Goal: Task Accomplishment & Management: Complete application form

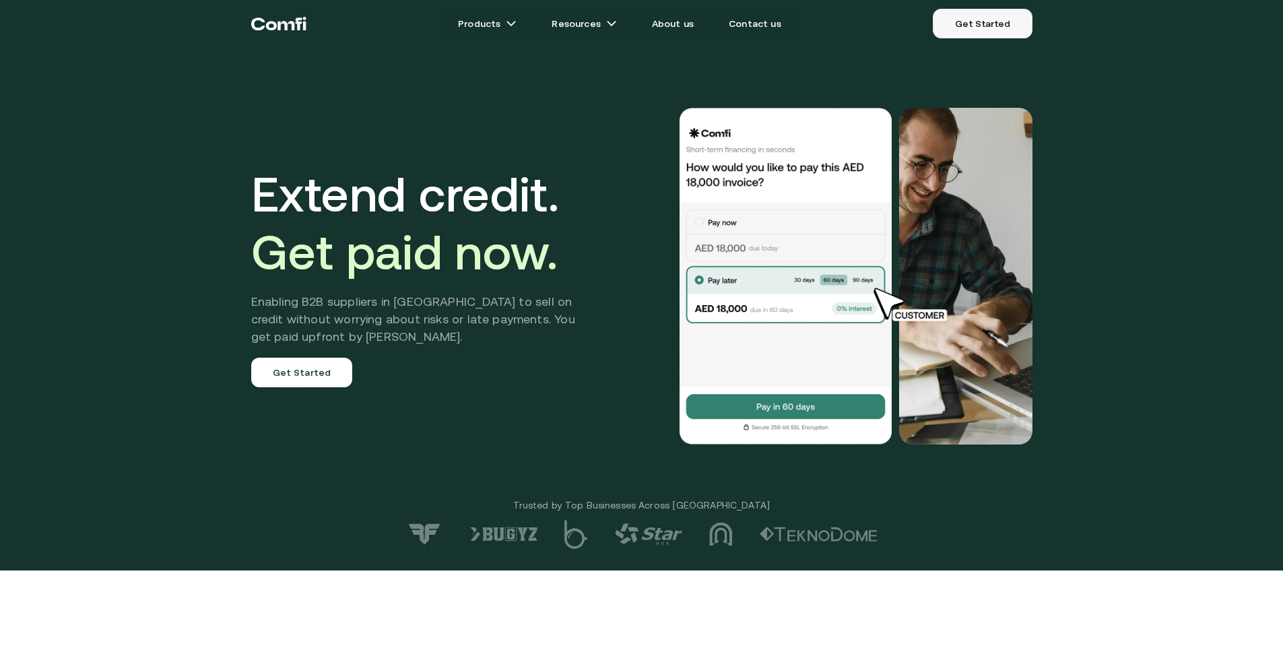
click at [951, 20] on link "Get Started" at bounding box center [982, 24] width 99 height 30
